Goal: Task Accomplishment & Management: Manage account settings

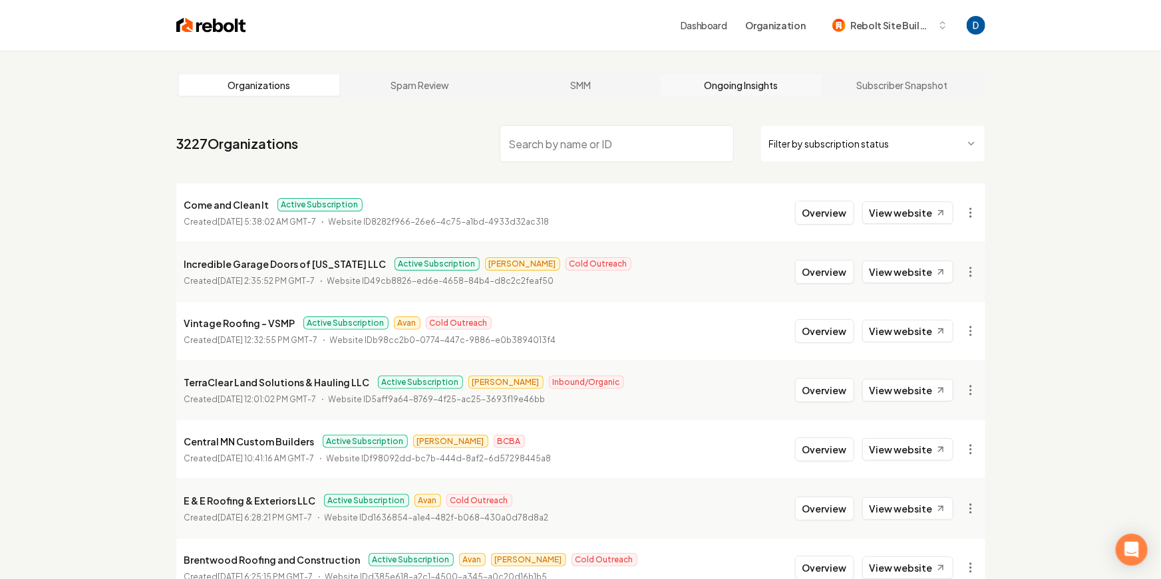
scroll to position [2, 0]
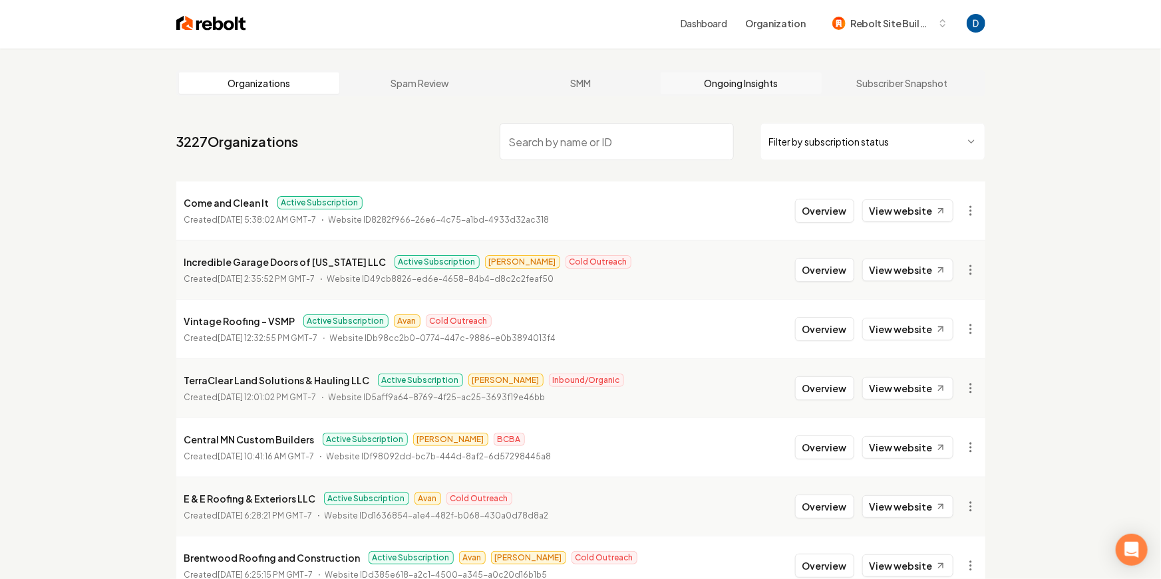
click at [744, 85] on link "Ongoing Insights" at bounding box center [741, 83] width 161 height 21
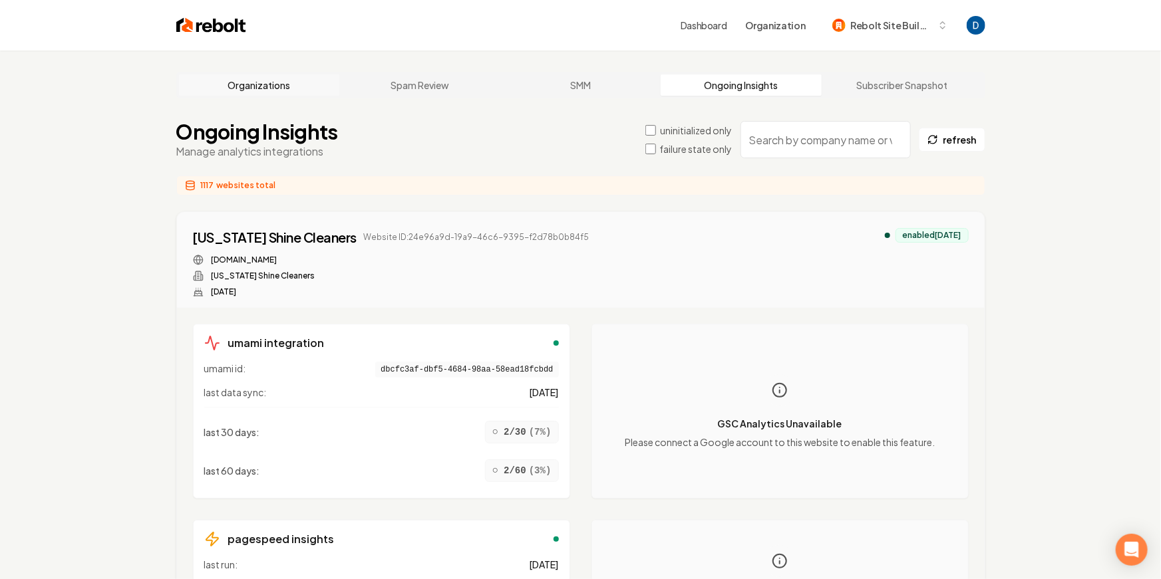
click at [251, 74] on link "Organizations" at bounding box center [259, 84] width 161 height 21
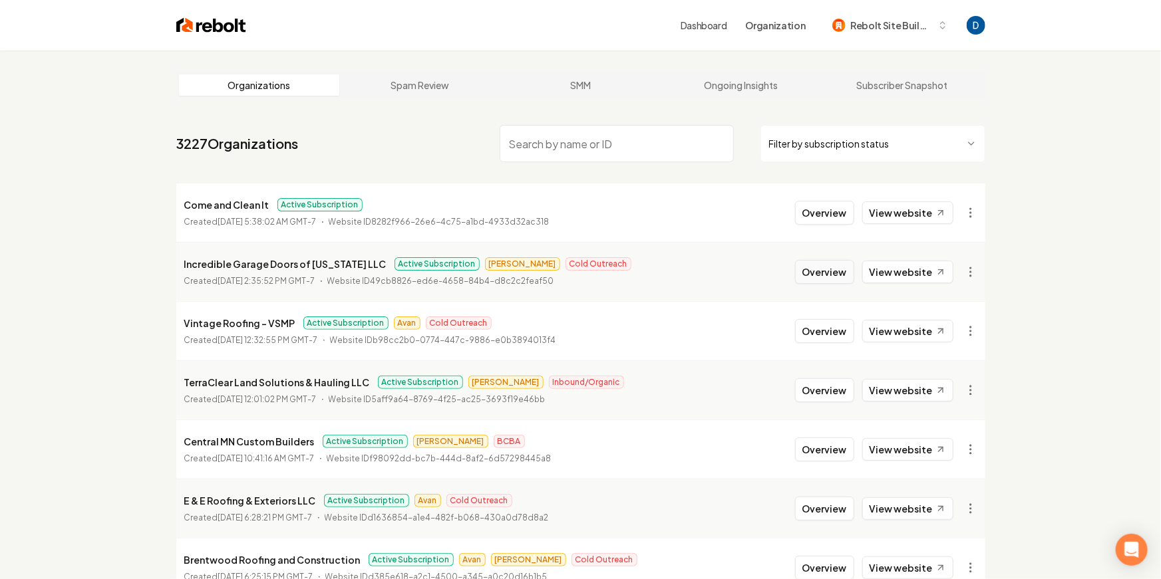
click at [814, 279] on button "Overview" at bounding box center [824, 272] width 59 height 24
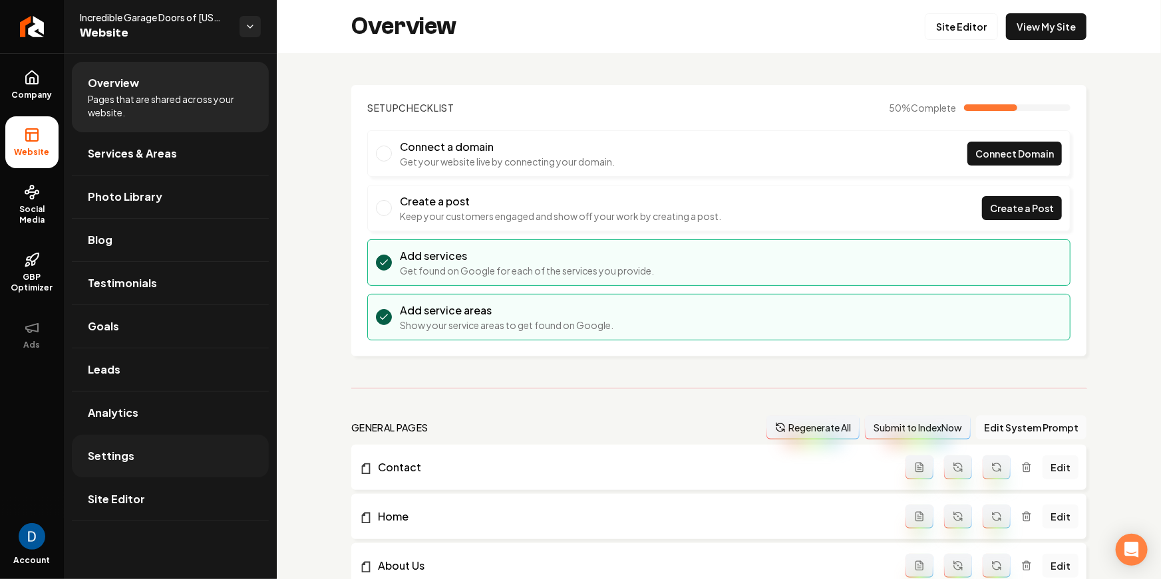
click at [190, 465] on link "Settings" at bounding box center [170, 456] width 197 height 43
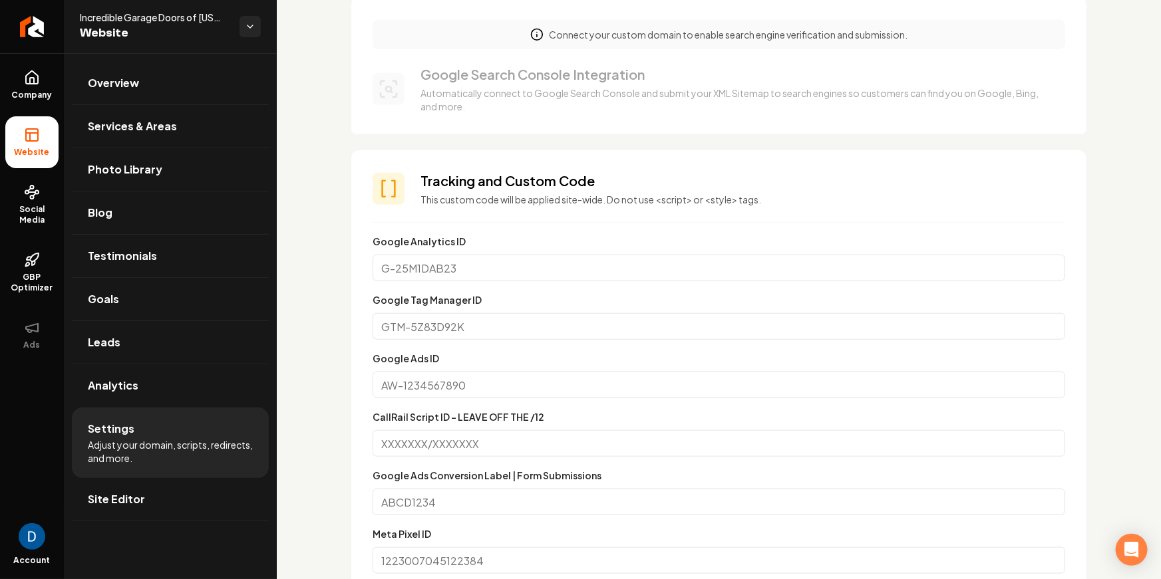
scroll to position [277, 0]
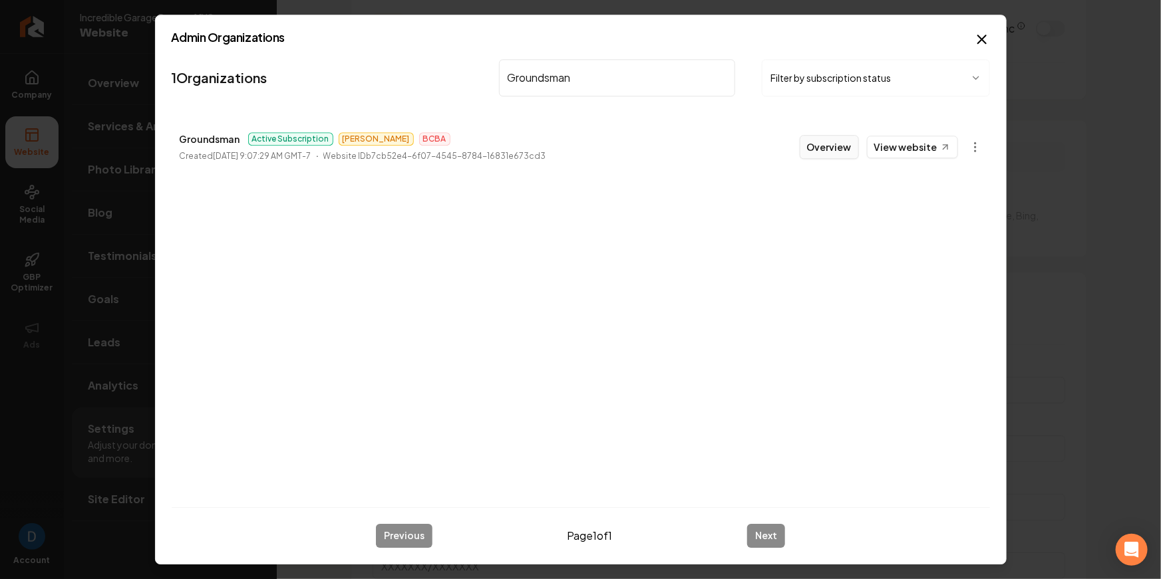
type input "Groundsman"
click at [821, 152] on button "Overview" at bounding box center [829, 147] width 59 height 24
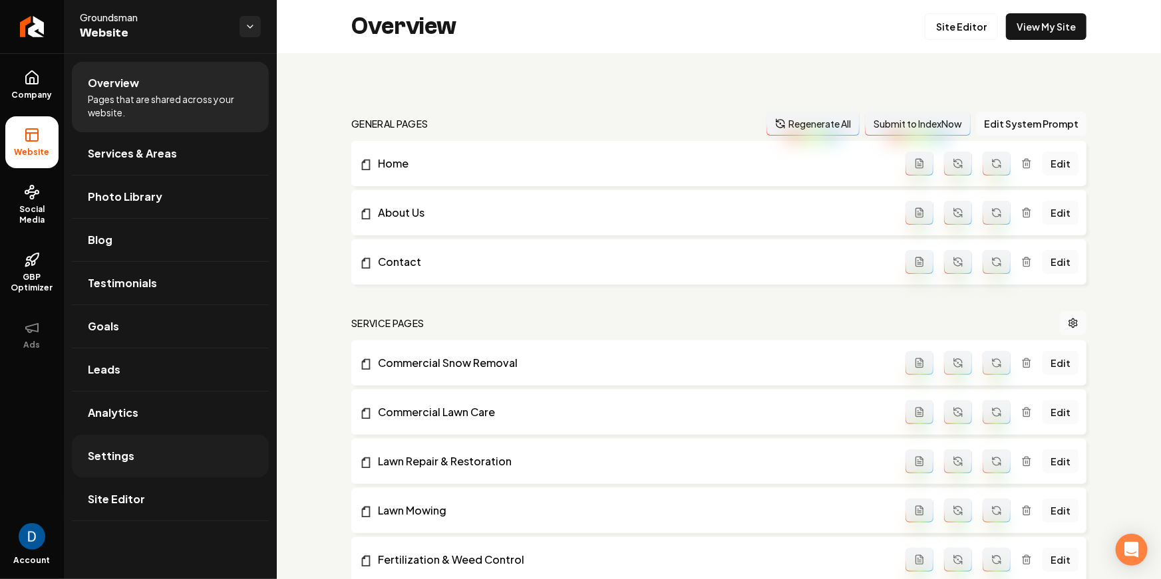
click at [149, 446] on link "Settings" at bounding box center [170, 456] width 197 height 43
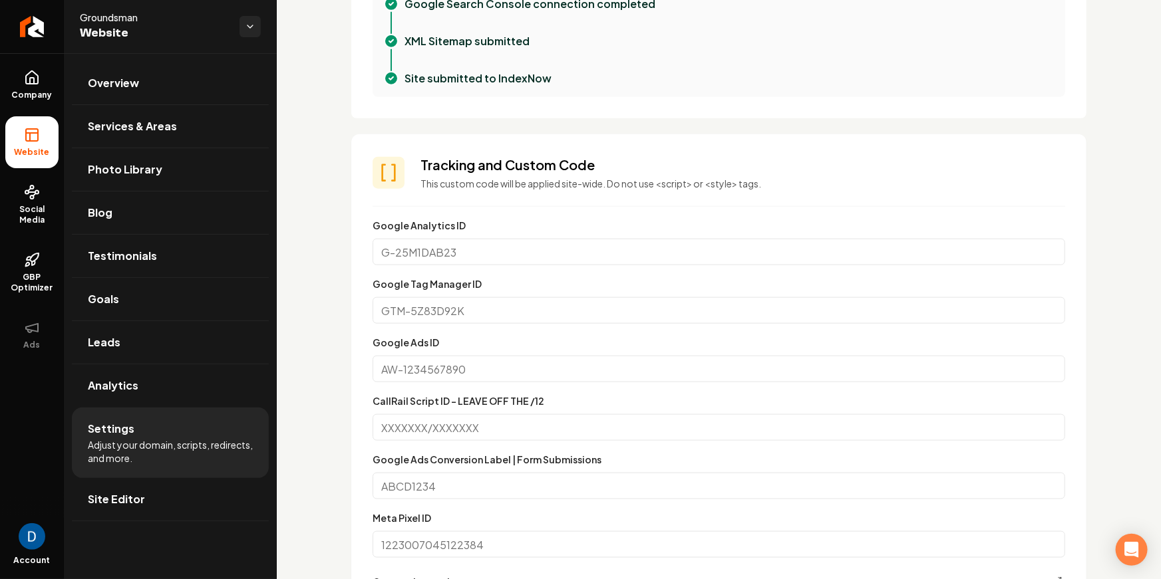
scroll to position [581, 0]
click at [435, 372] on input "Google Ads ID" at bounding box center [718, 368] width 692 height 27
paste input "AW-350317048"
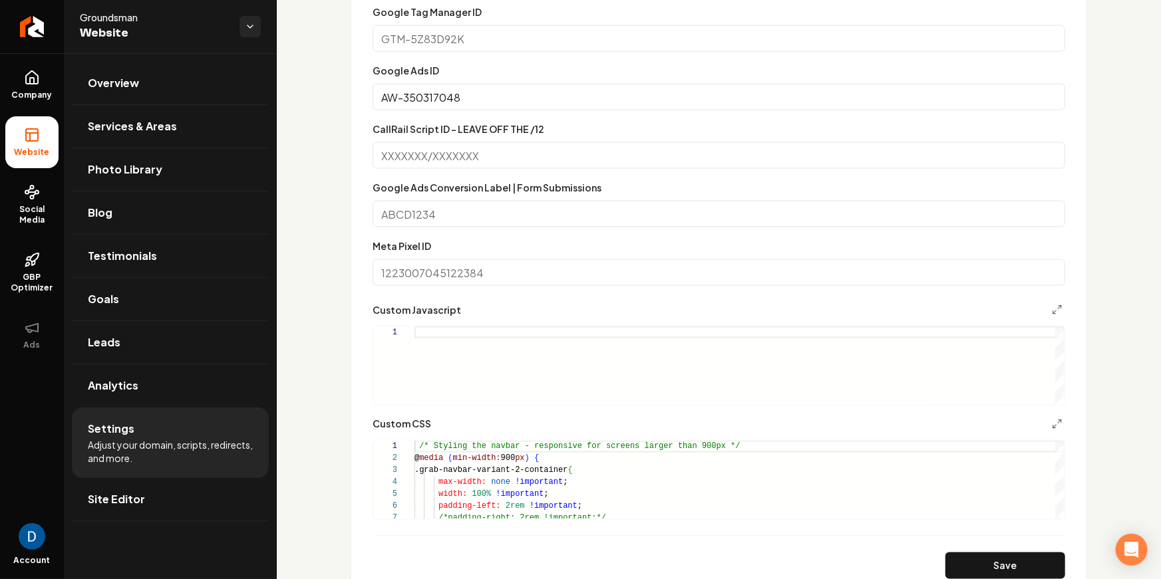
scroll to position [923, 0]
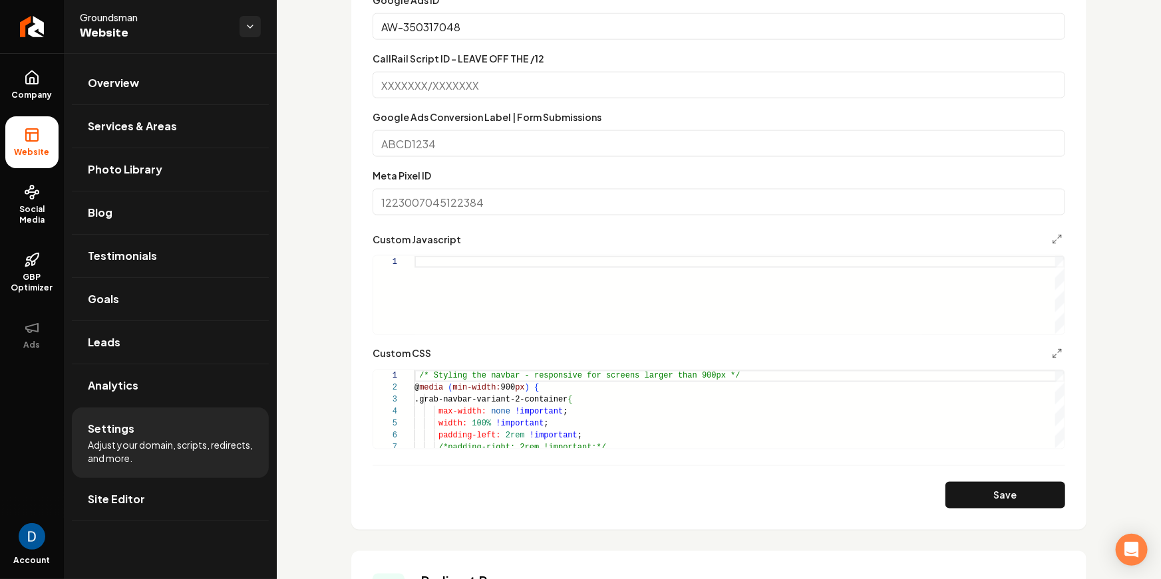
type input "AW-350317048"
click at [986, 510] on section "**********" at bounding box center [718, 161] width 735 height 738
click at [988, 497] on button "Save" at bounding box center [1005, 495] width 120 height 27
click at [1000, 495] on button "Save" at bounding box center [1005, 495] width 120 height 27
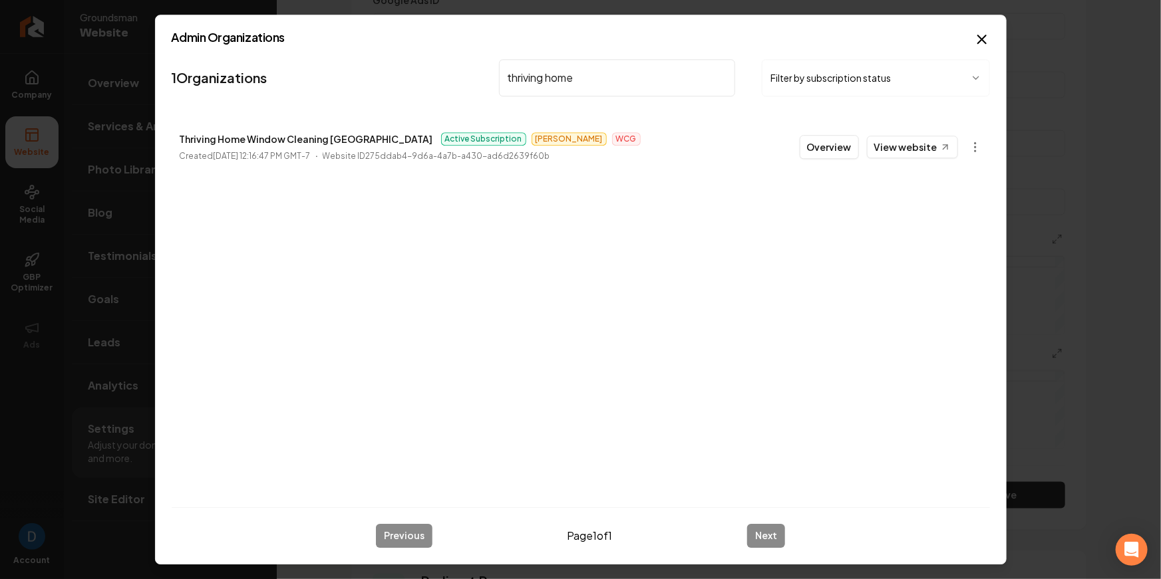
type input "thriving home"
click at [333, 144] on p "Thriving Home Window Cleaning [GEOGRAPHIC_DATA]" at bounding box center [306, 139] width 253 height 16
copy p "Thriving Home Window Cleaning [GEOGRAPHIC_DATA]"
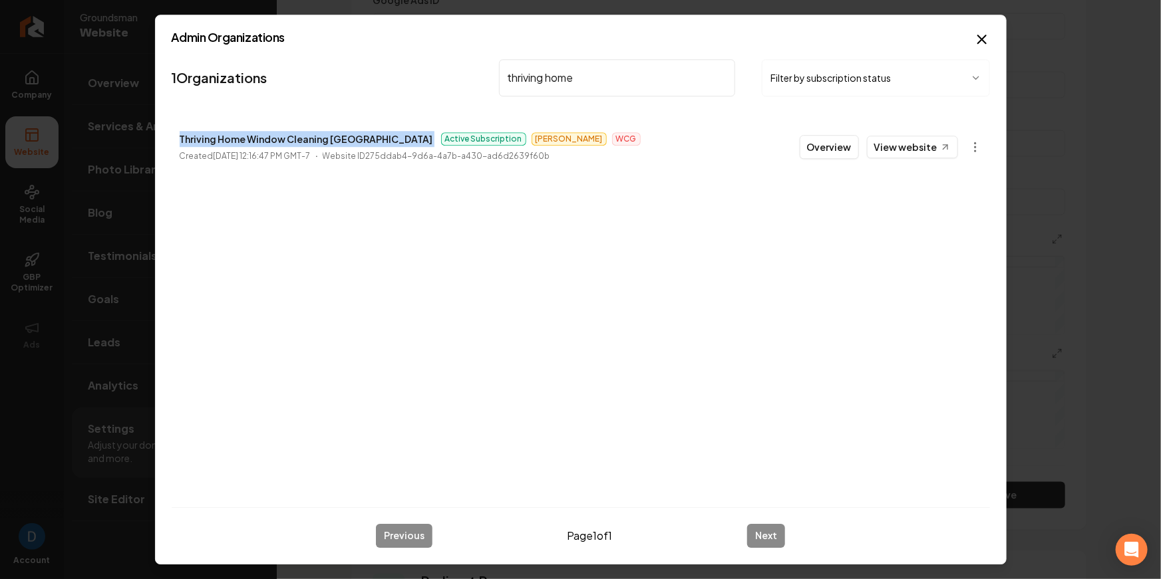
click at [341, 139] on p "Thriving Home Window Cleaning [GEOGRAPHIC_DATA]" at bounding box center [306, 139] width 253 height 16
copy p "Thriving Home Window Cleaning [GEOGRAPHIC_DATA]"
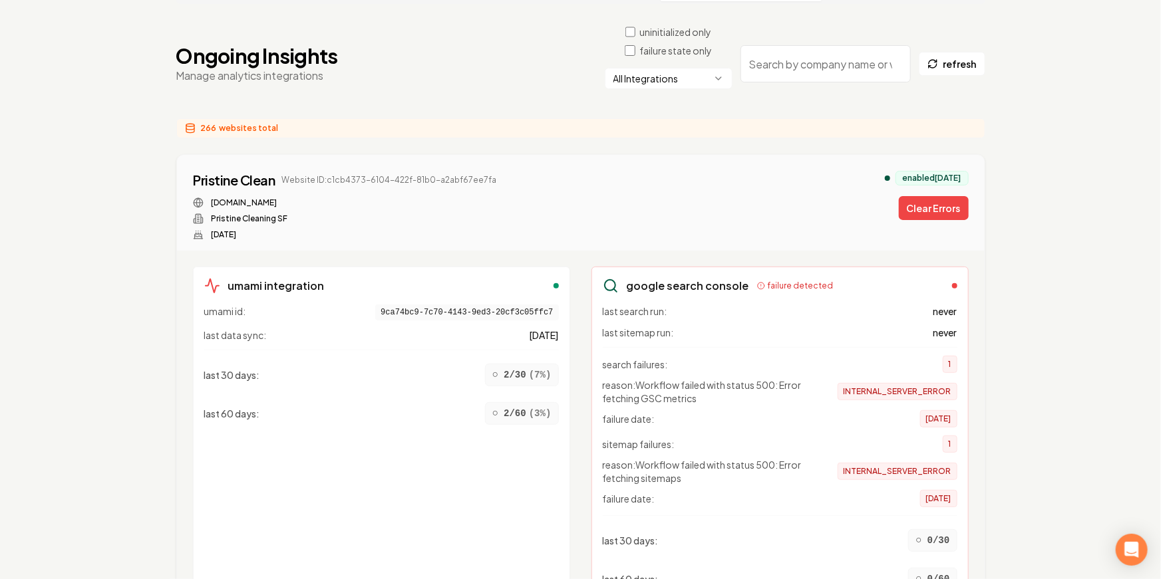
scroll to position [98, 0]
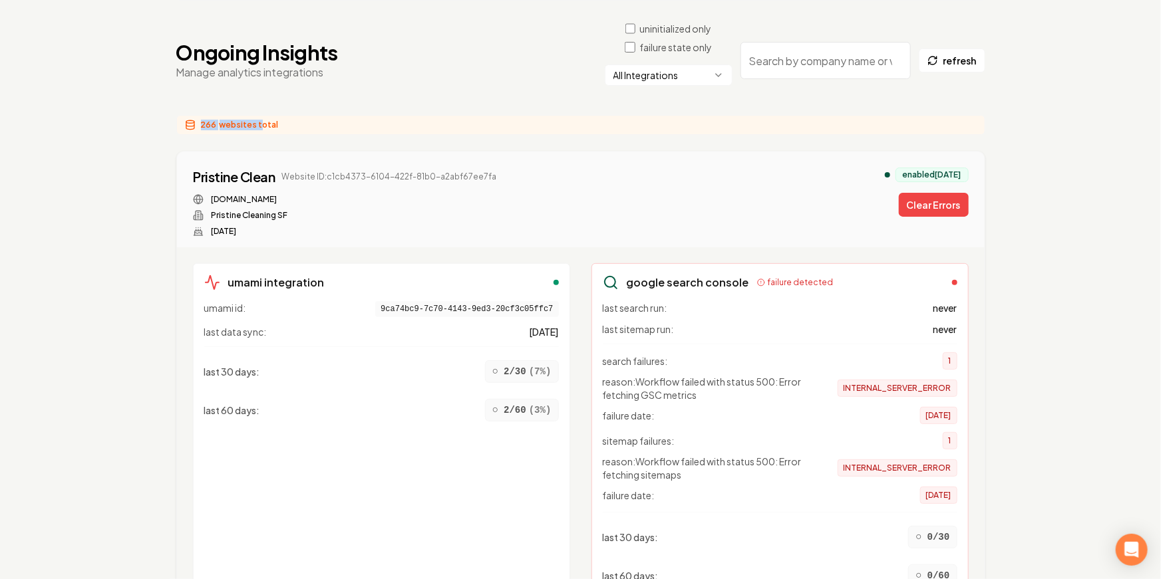
drag, startPoint x: 202, startPoint y: 124, endPoint x: 259, endPoint y: 124, distance: 56.5
click at [259, 124] on div "266 websites total" at bounding box center [580, 125] width 809 height 20
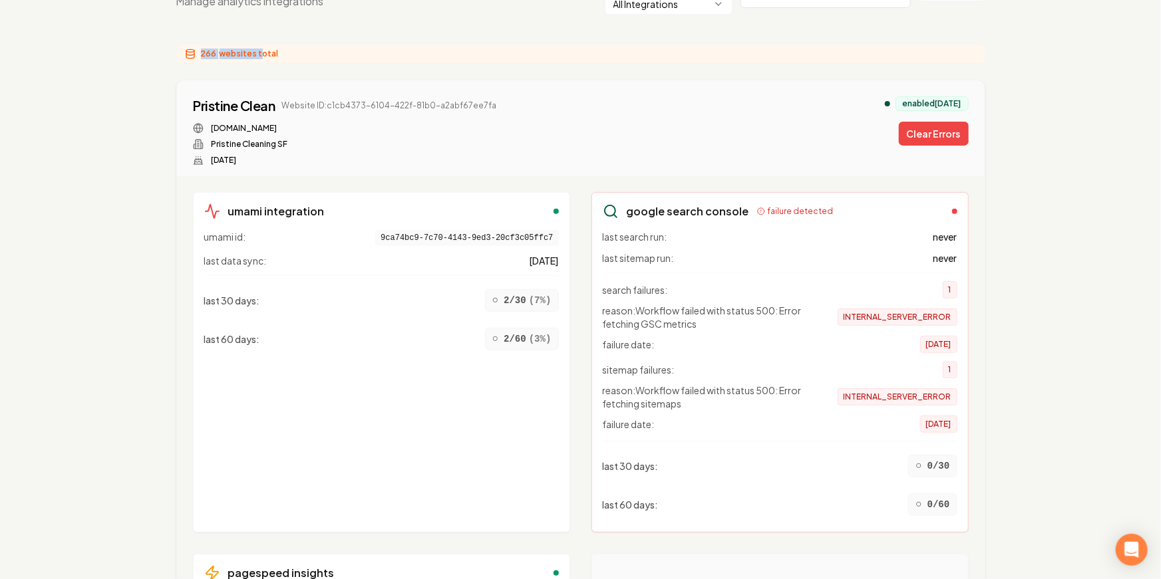
scroll to position [168, 0]
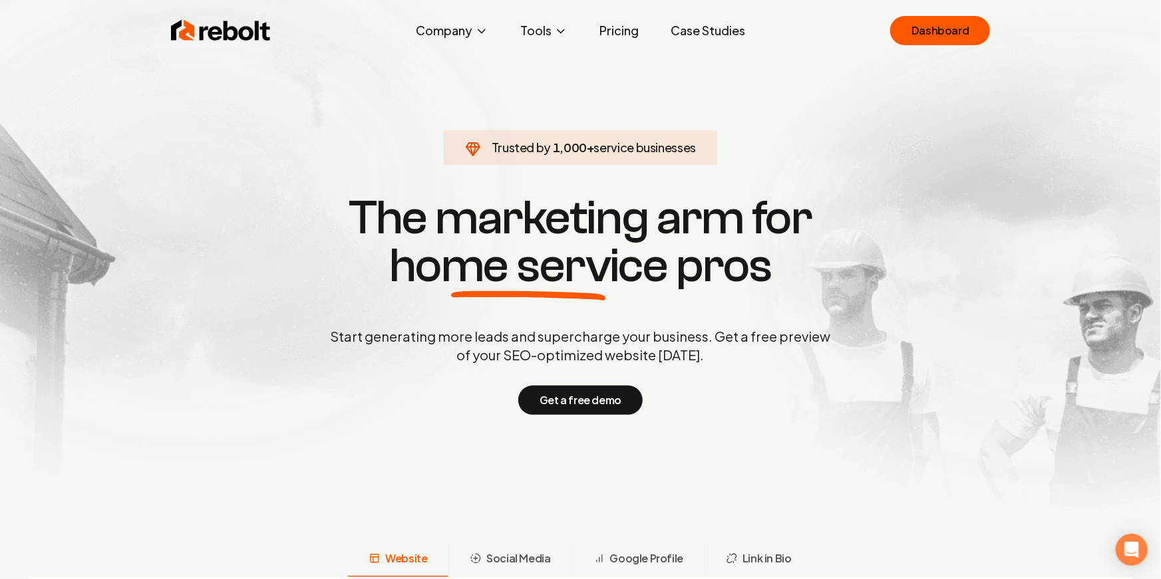
click at [631, 29] on link "Pricing" at bounding box center [619, 30] width 61 height 27
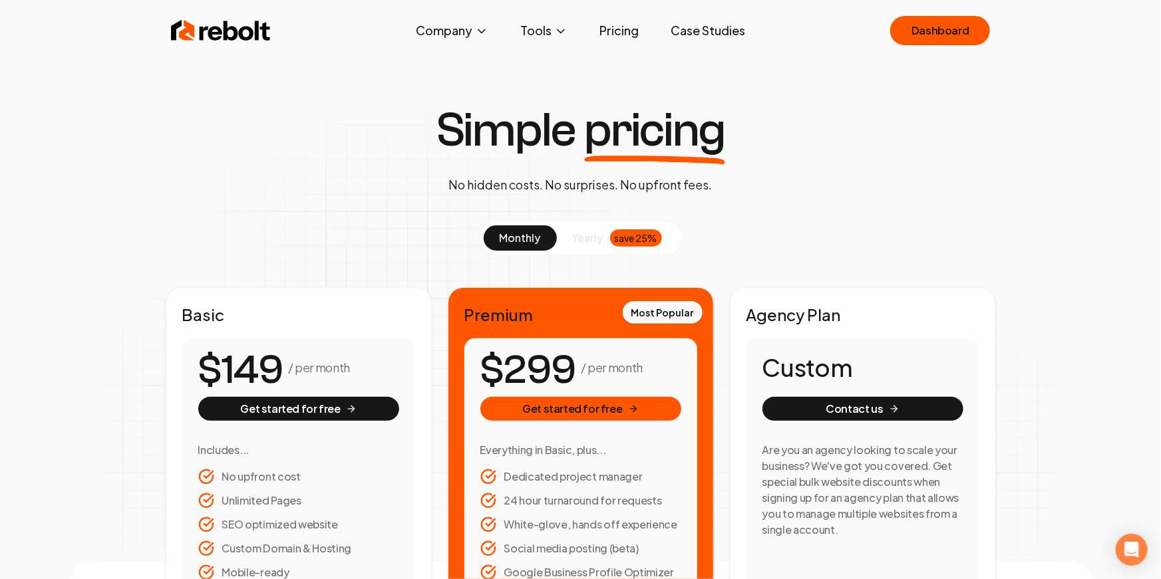
click at [606, 242] on button "yearly save 25%" at bounding box center [617, 237] width 121 height 25
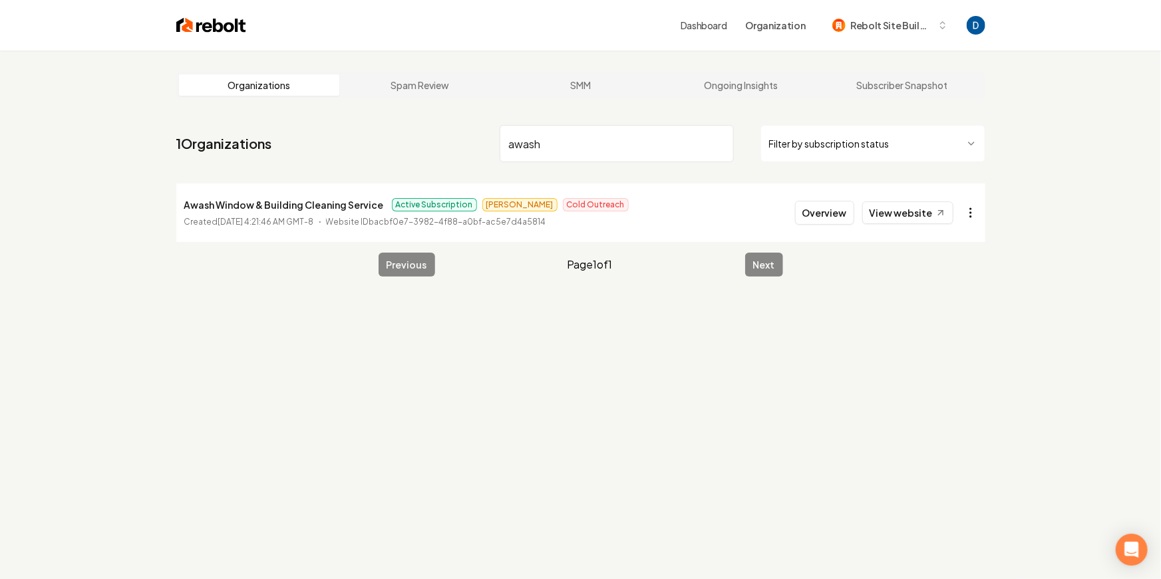
type input "awash"
click at [968, 208] on html "Dashboard Organization Rebolt Site Builder Organizations Spam Review SMM Ongoin…" at bounding box center [580, 289] width 1161 height 579
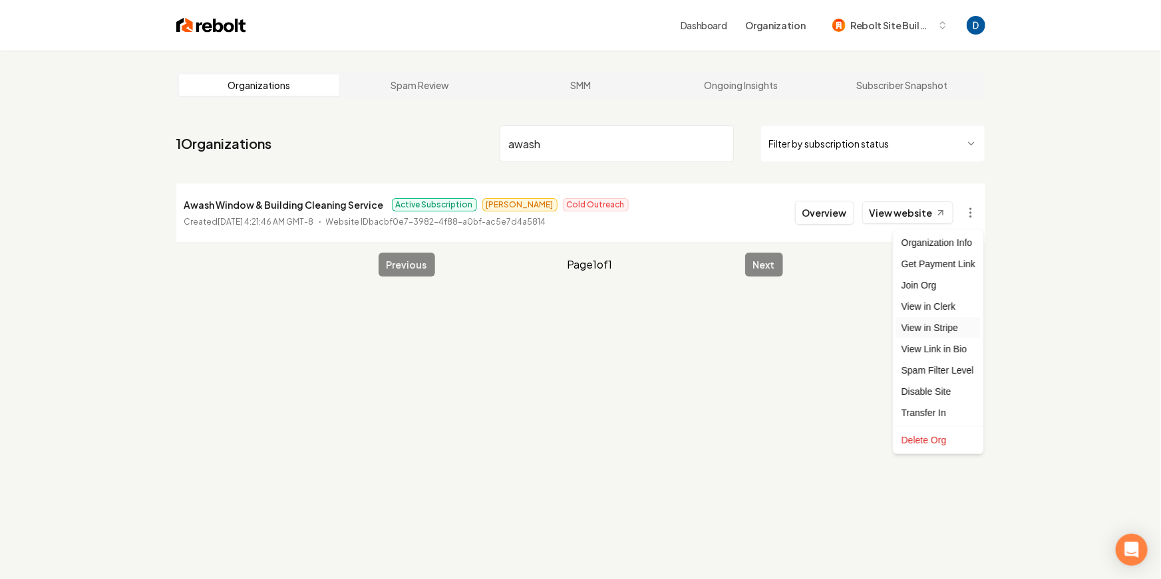
click at [933, 329] on link "View in Stripe" at bounding box center [938, 327] width 84 height 21
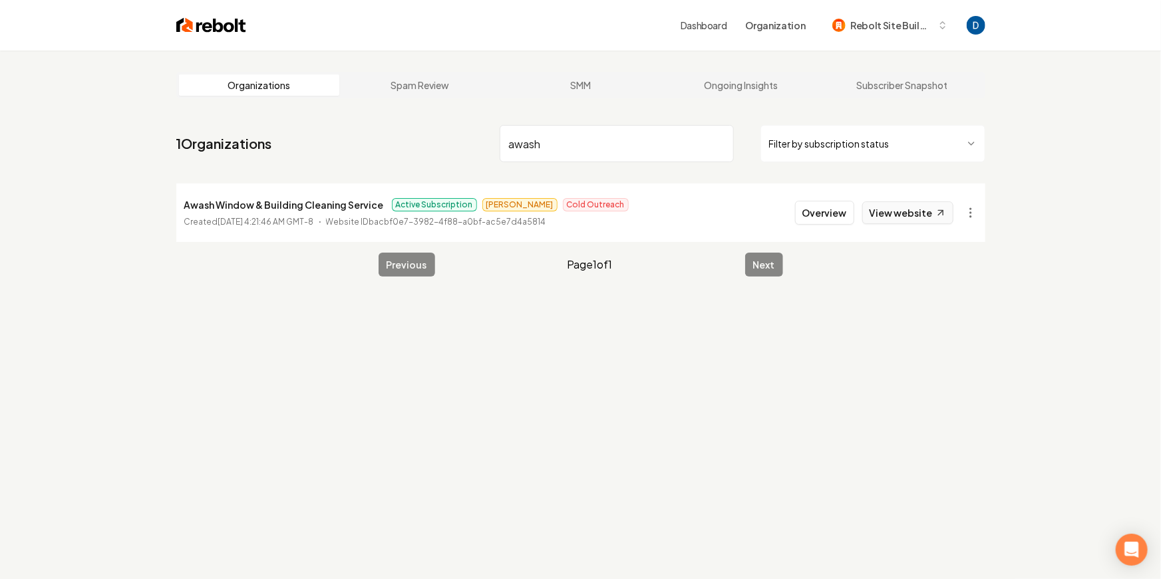
click at [883, 209] on link "View website" at bounding box center [907, 213] width 91 height 23
click at [812, 204] on button "Overview" at bounding box center [824, 213] width 59 height 24
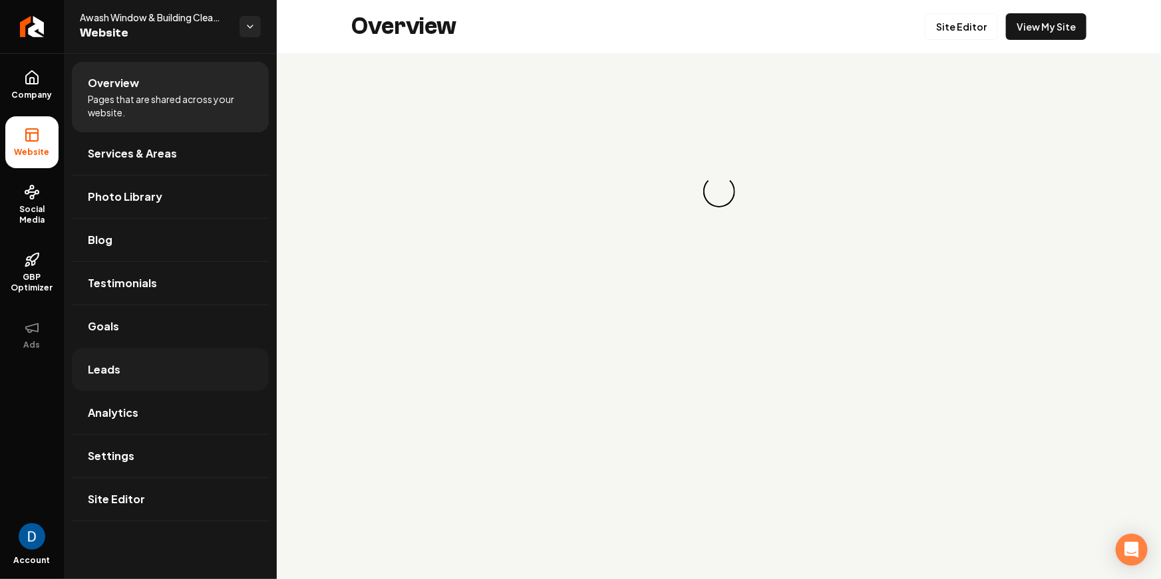
click at [167, 367] on link "Leads" at bounding box center [170, 370] width 197 height 43
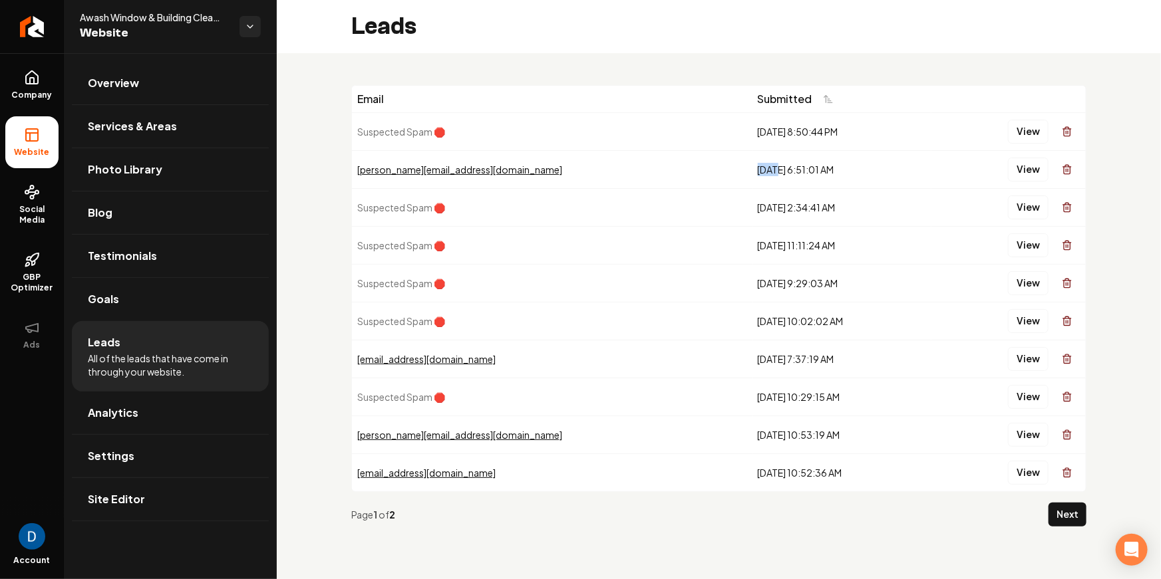
drag, startPoint x: 639, startPoint y: 172, endPoint x: 656, endPoint y: 168, distance: 17.1
click at [758, 168] on div "9/7/2025, 6:51:01 AM" at bounding box center [842, 169] width 168 height 13
click at [576, 170] on div "keich@dsaco.com" at bounding box center [552, 169] width 390 height 13
click at [43, 78] on link "Company" at bounding box center [31, 85] width 53 height 52
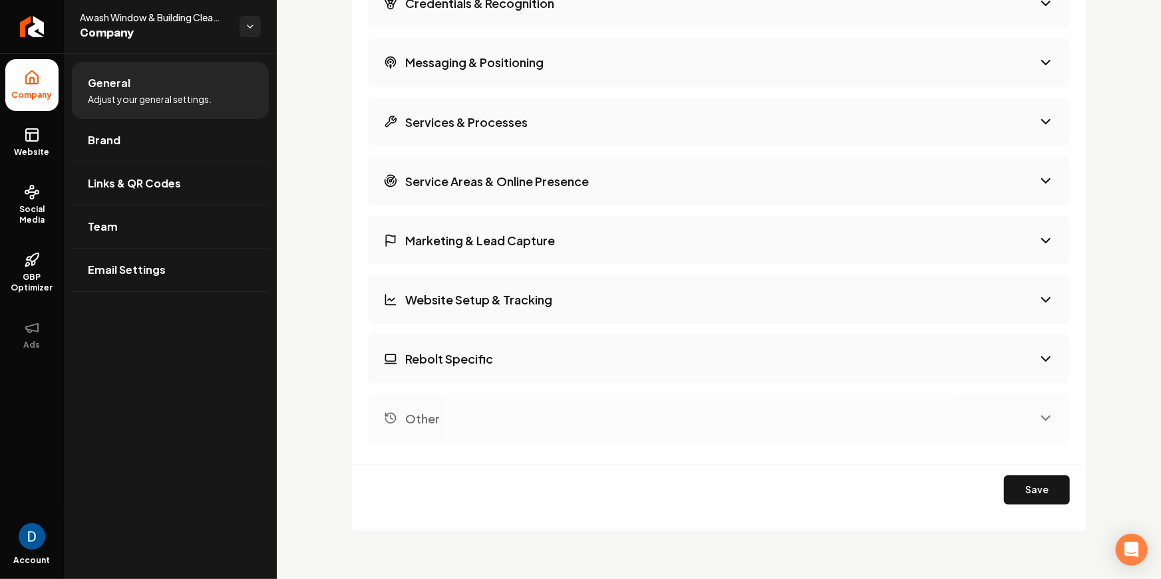
scroll to position [2395, 0]
